Goal: Transaction & Acquisition: Download file/media

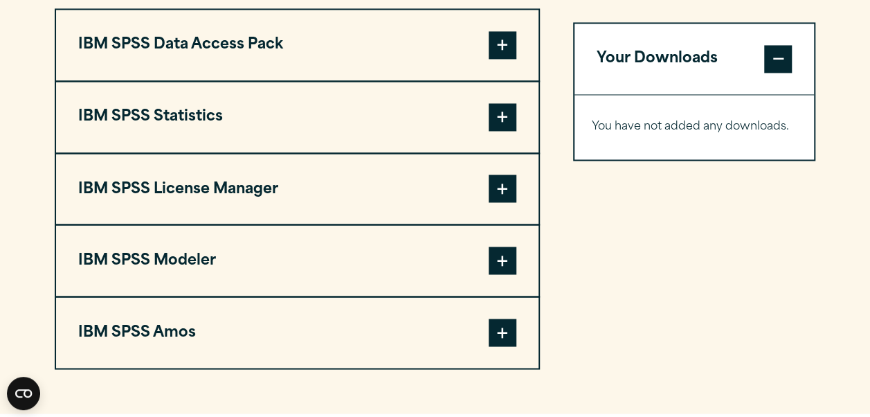
scroll to position [1110, 0]
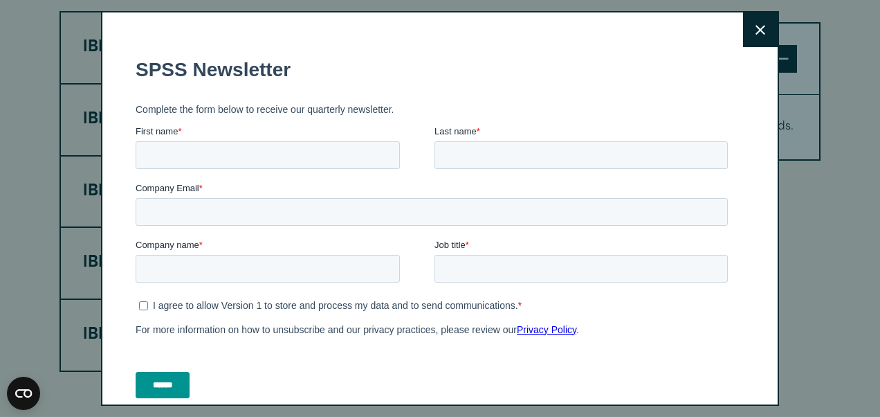
click at [743, 33] on button "Close" at bounding box center [760, 29] width 35 height 35
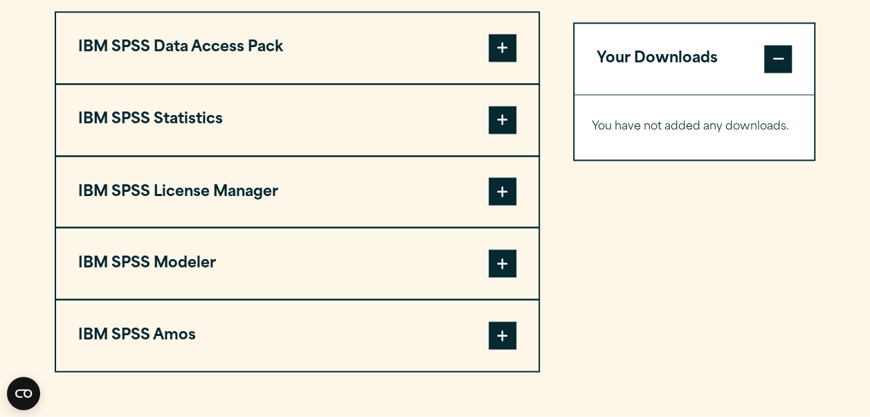
click at [491, 125] on span at bounding box center [503, 120] width 28 height 28
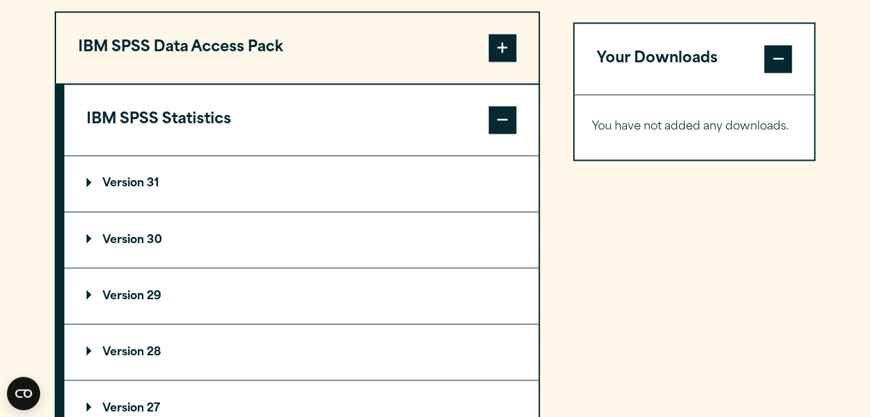
click at [192, 244] on summary "Version 30" at bounding box center [301, 239] width 474 height 55
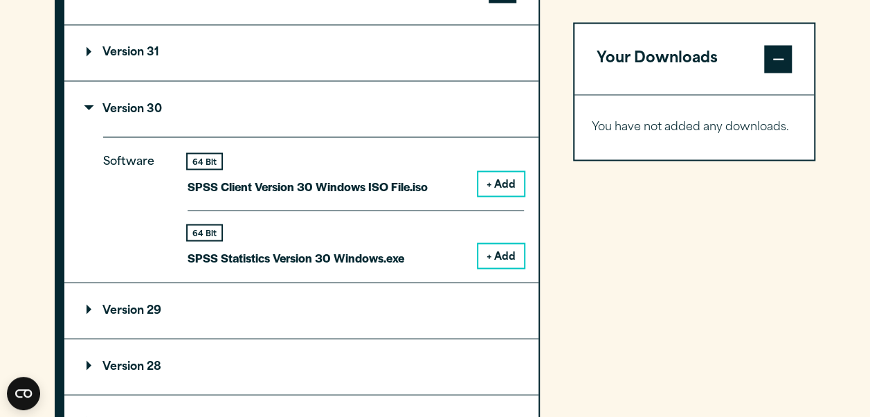
scroll to position [1356, 0]
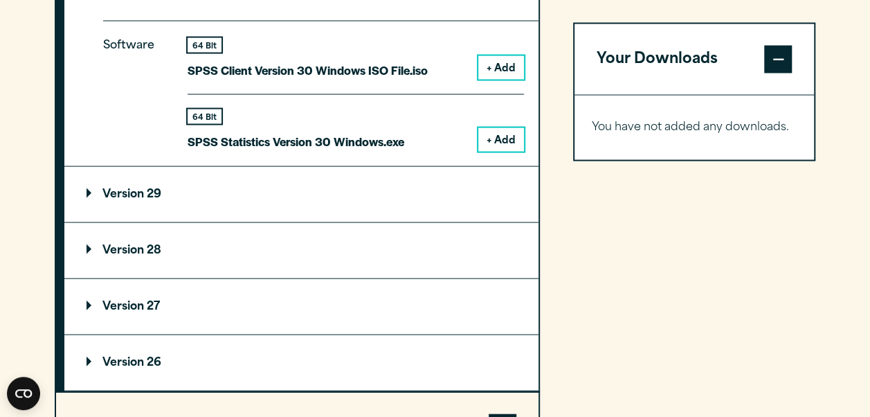
click at [493, 142] on button "+ Add" at bounding box center [501, 140] width 46 height 24
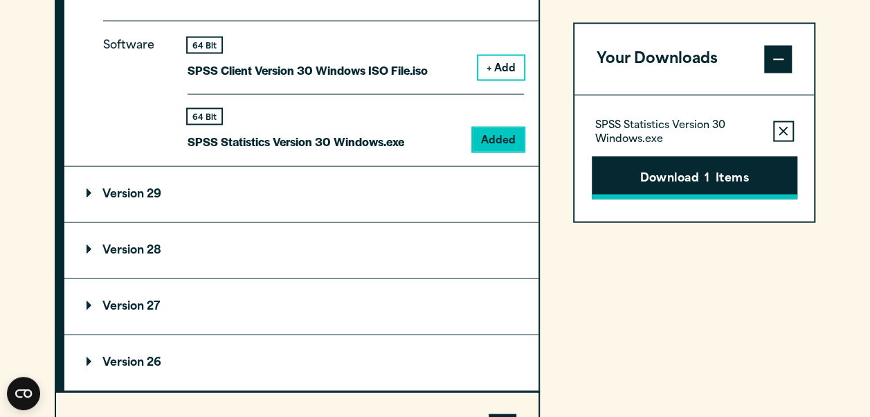
click at [647, 174] on button "Download 1 Items" at bounding box center [695, 177] width 206 height 43
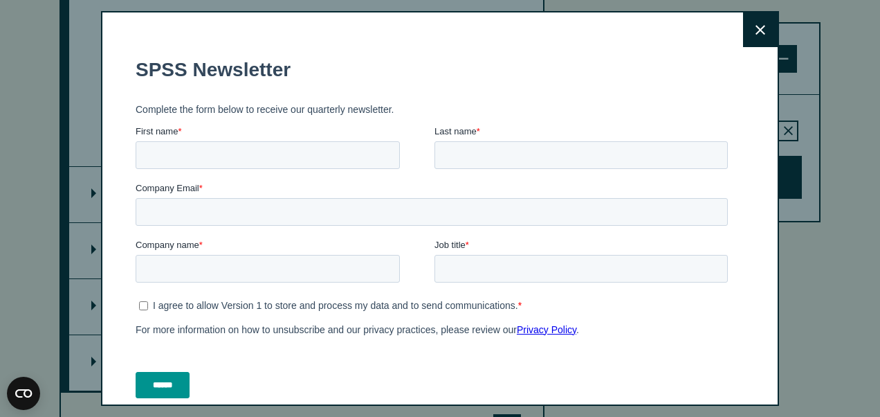
click at [743, 44] on button "Close" at bounding box center [760, 29] width 35 height 35
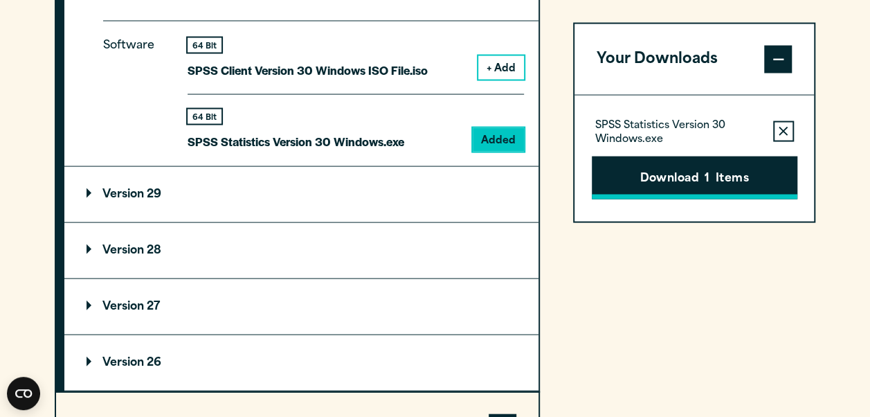
click at [625, 165] on button "Download 1 Items" at bounding box center [695, 177] width 206 height 43
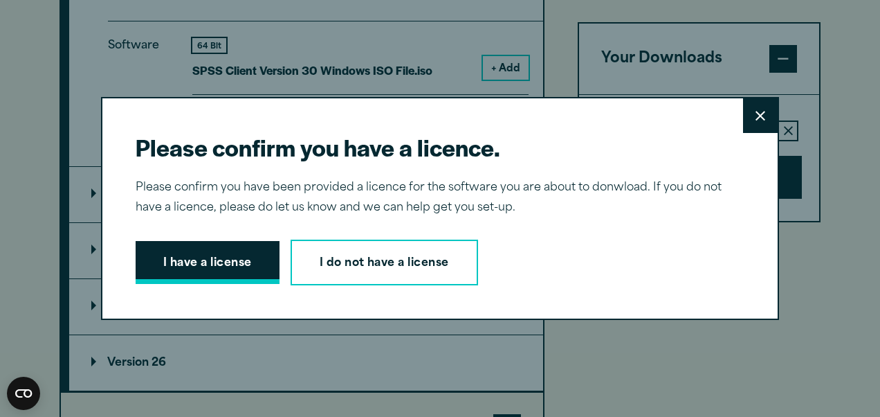
click at [205, 254] on button "I have a license" at bounding box center [208, 262] width 144 height 43
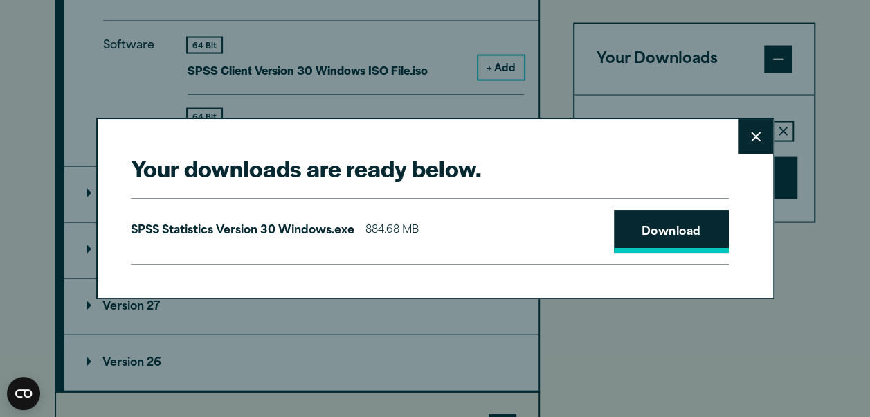
click at [632, 234] on link "Download" at bounding box center [671, 231] width 115 height 43
click at [750, 145] on button "Close" at bounding box center [755, 136] width 35 height 35
